Goal: Task Accomplishment & Management: Manage account settings

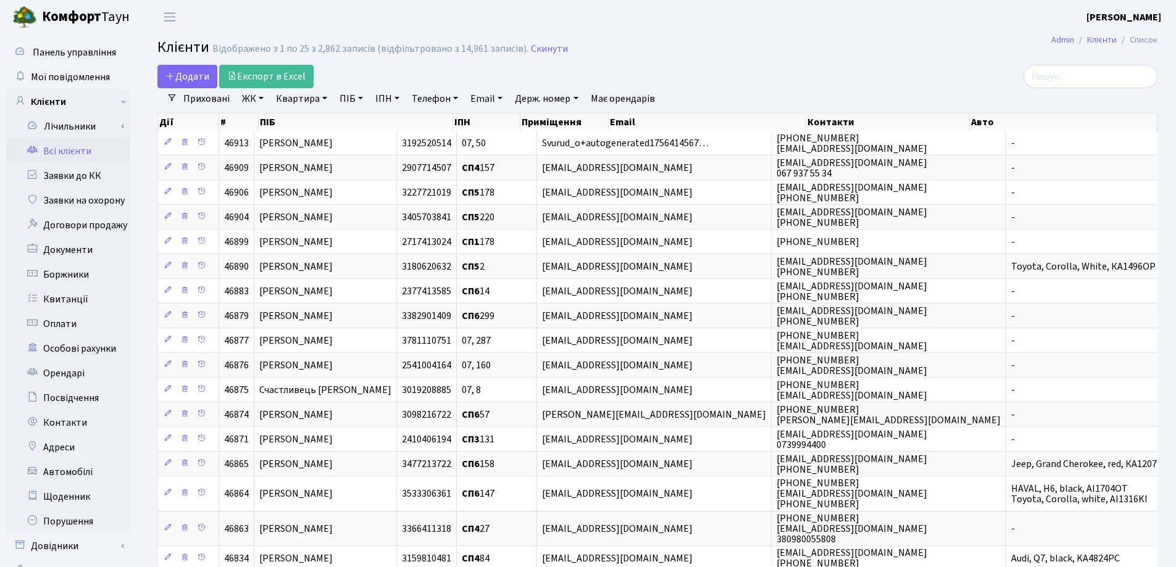
select select "25"
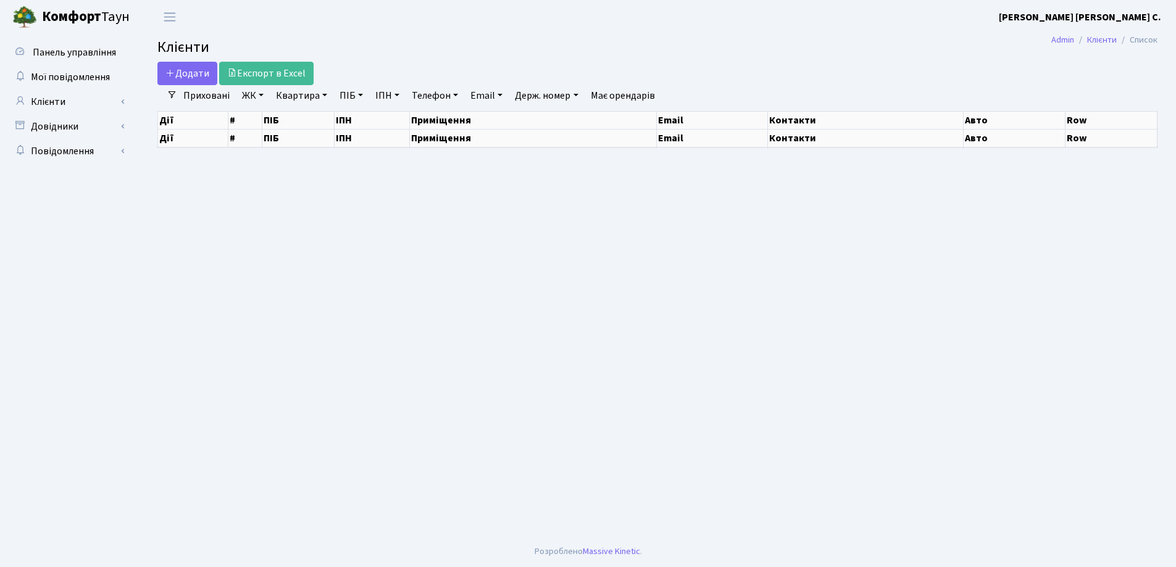
select select "25"
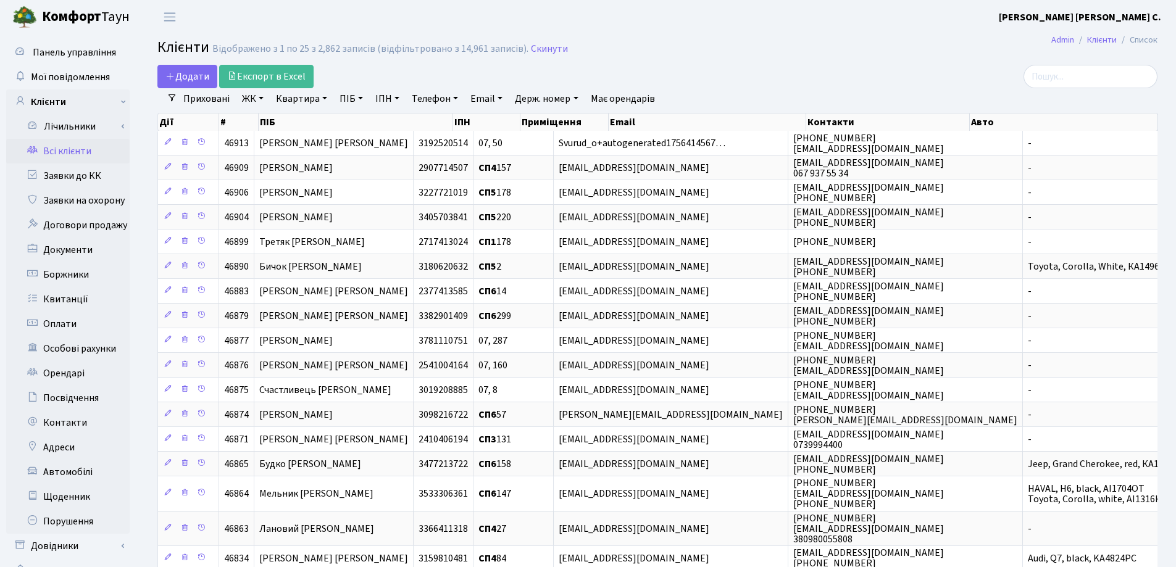
click at [325, 101] on link "Квартира" at bounding box center [301, 98] width 61 height 21
click at [325, 119] on input "text" at bounding box center [308, 122] width 72 height 23
type input "109"
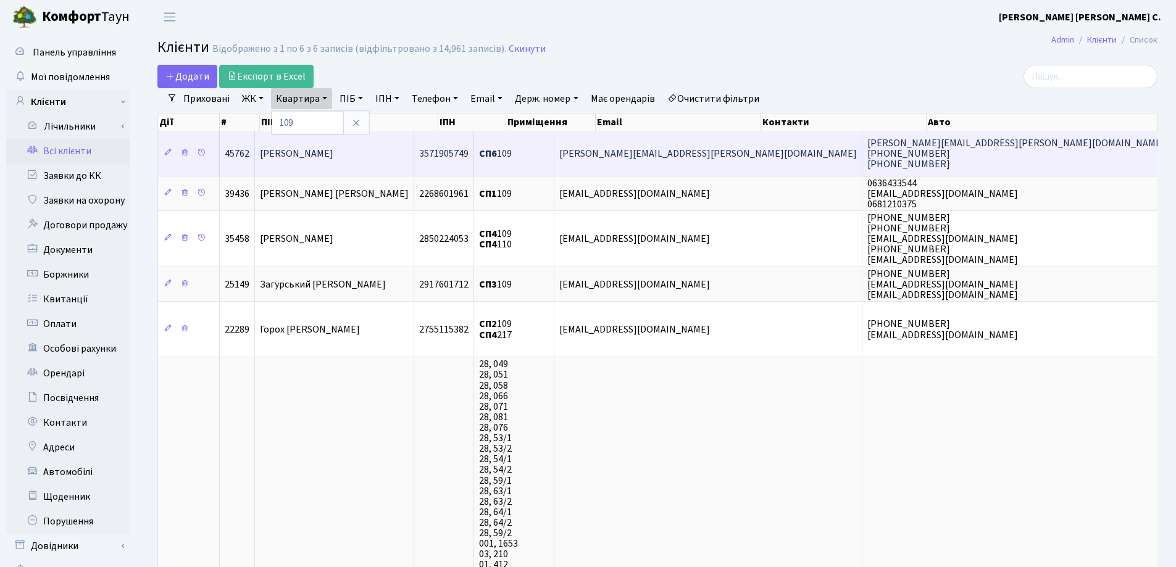
click at [367, 164] on td "Барабаш Катерина Ігорівна" at bounding box center [334, 153] width 159 height 44
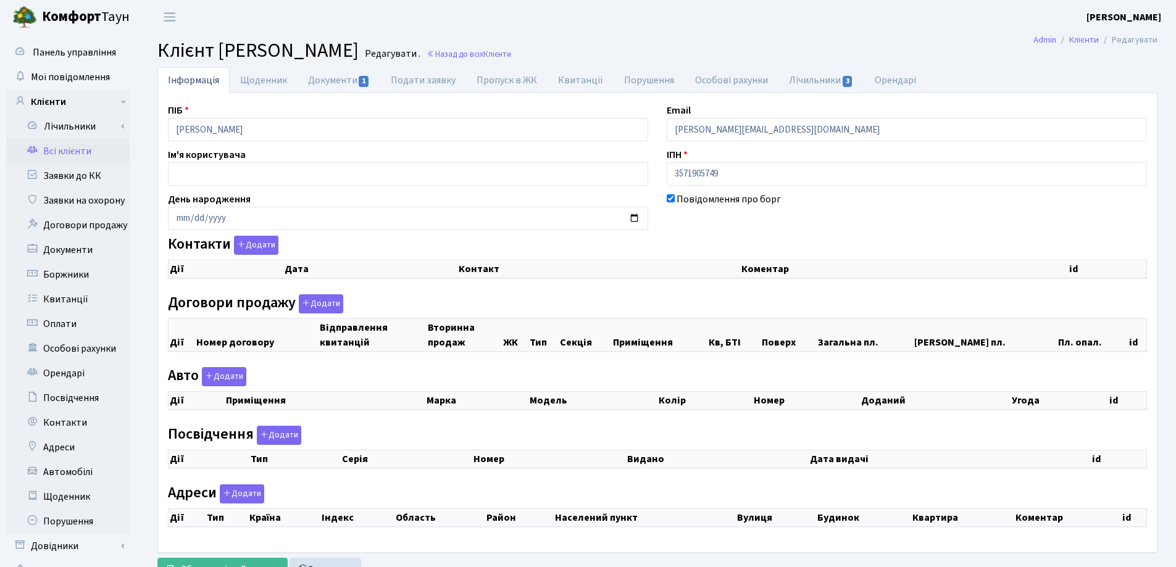
checkbox input "true"
select select "25"
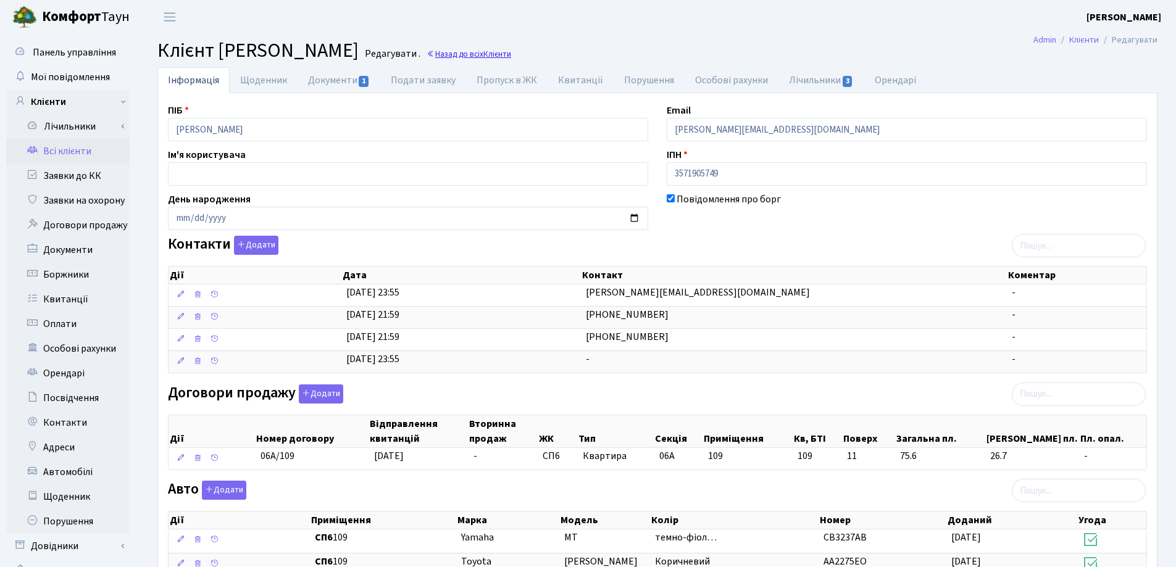
click at [511, 51] on link "Назад до всіх Клієнти" at bounding box center [469, 54] width 85 height 12
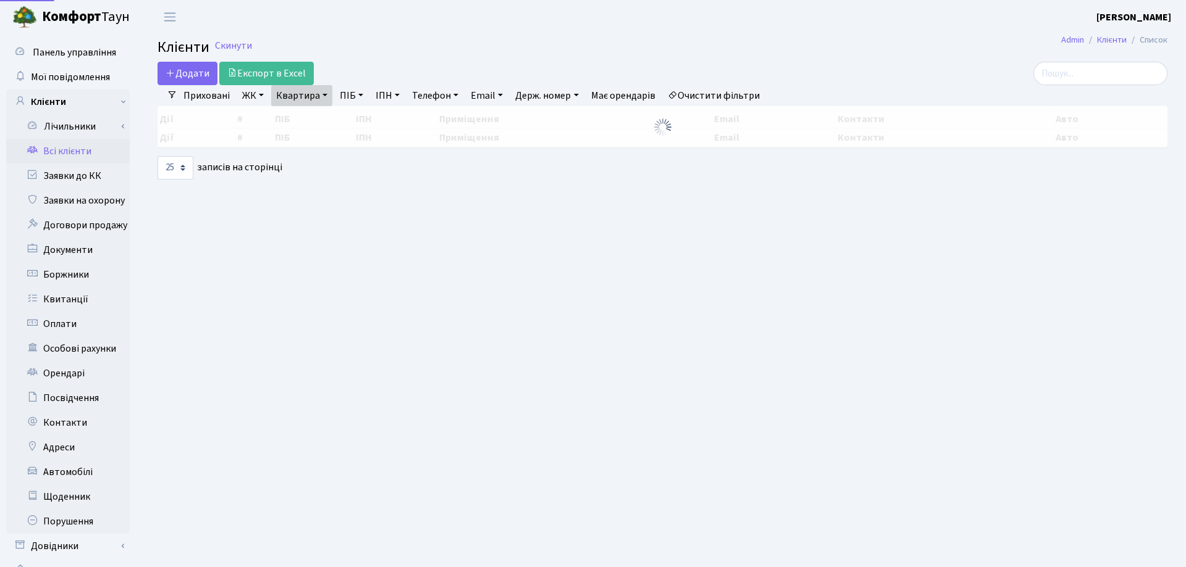
select select "25"
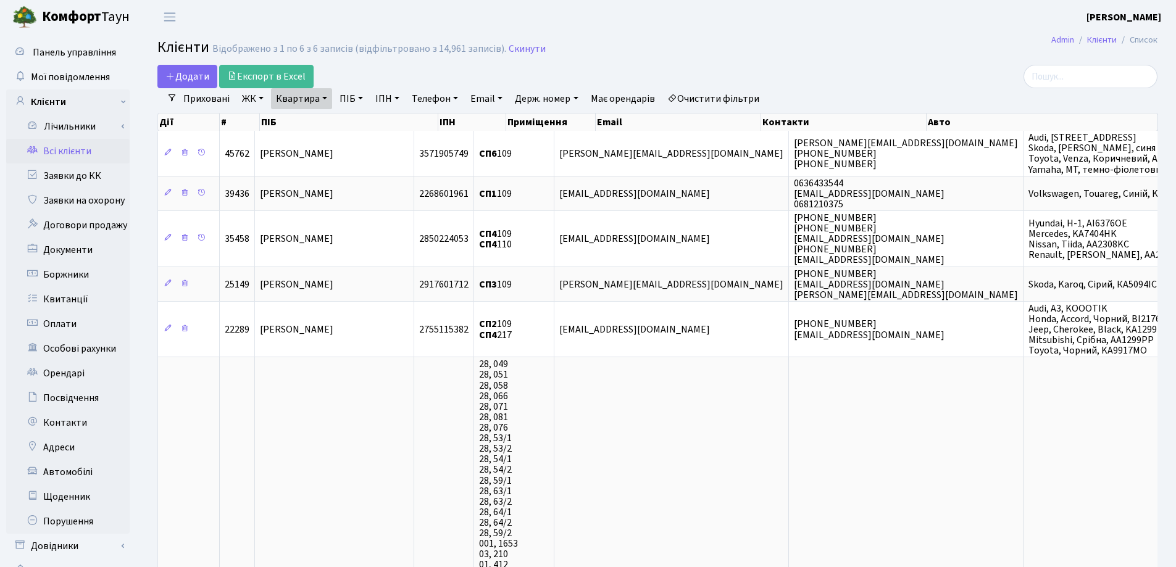
click at [324, 99] on link "Квартира" at bounding box center [301, 98] width 61 height 21
click at [358, 121] on icon at bounding box center [356, 123] width 10 height 10
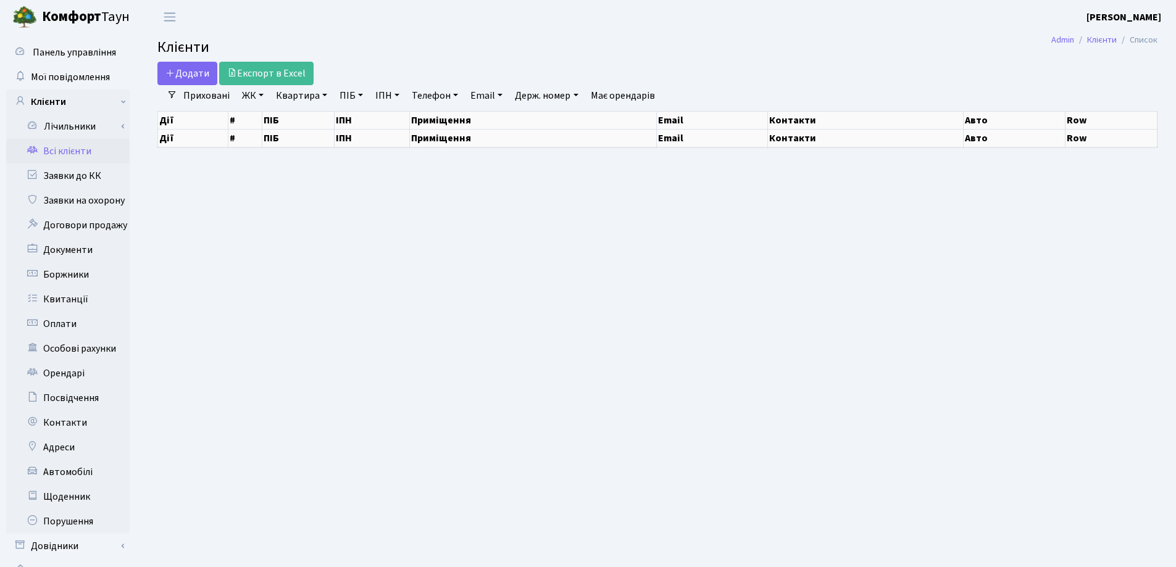
select select "25"
